Goal: Task Accomplishment & Management: Complete application form

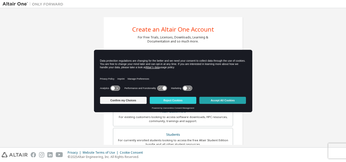
click at [233, 99] on button "Accept All Cookies" at bounding box center [222, 100] width 47 height 7
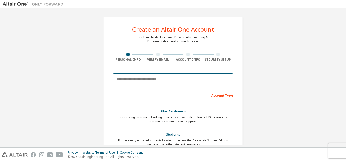
click at [185, 82] on input "email" at bounding box center [173, 79] width 120 height 12
type input "**********"
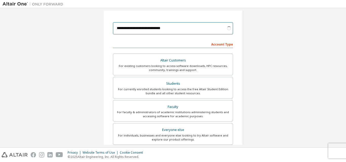
scroll to position [51, 0]
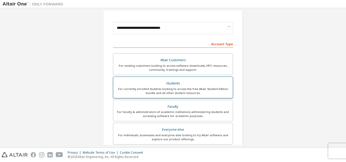
click at [219, 93] on div "For currently enrolled students looking to access the free Altair Student Editi…" at bounding box center [173, 91] width 114 height 8
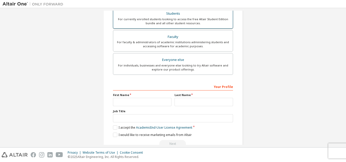
scroll to position [123, 0]
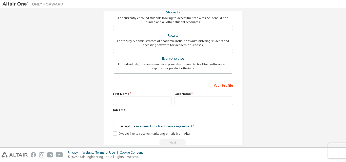
click at [151, 110] on label "Job Title" at bounding box center [173, 110] width 120 height 4
click at [158, 101] on input "text" at bounding box center [142, 101] width 59 height 8
type input "*****"
type input "***"
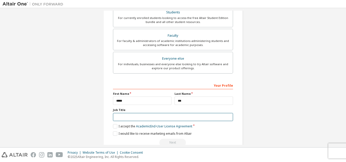
click at [133, 119] on input "text" at bounding box center [173, 117] width 120 height 8
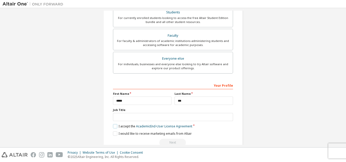
click at [116, 126] on label "I accept the Academic End-User License Agreement" at bounding box center [152, 126] width 79 height 4
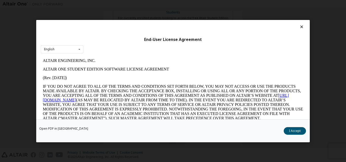
scroll to position [0, 0]
click at [293, 133] on button "I Accept" at bounding box center [295, 131] width 22 height 8
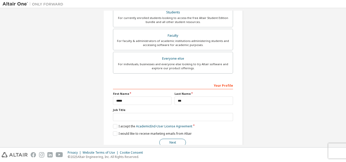
click at [177, 142] on button "Next" at bounding box center [172, 143] width 27 height 8
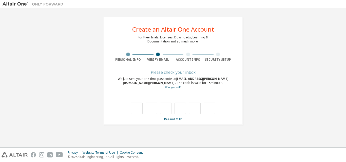
type input "*"
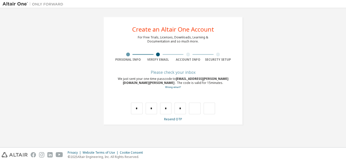
type input "*"
